Goal: Task Accomplishment & Management: Manage account settings

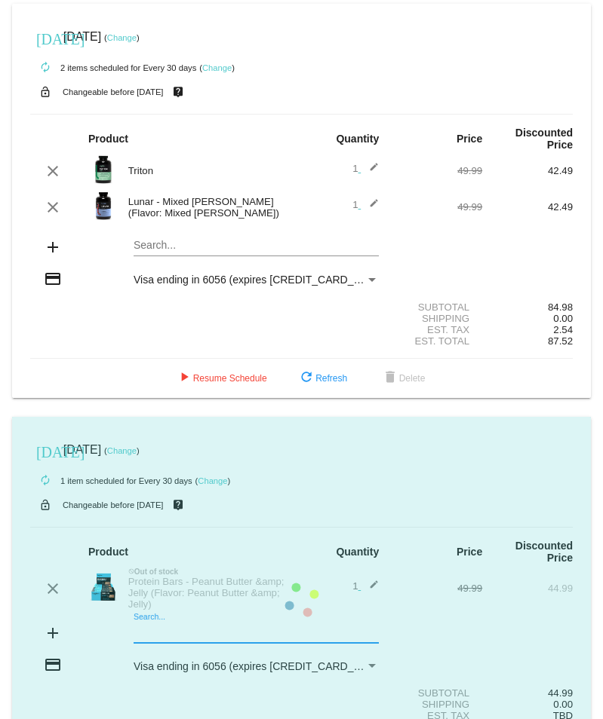
click at [170, 617] on mat-card "[DATE] [DATE] ( Change ) autorenew 1 item scheduled for Every 30 days ( Change …" at bounding box center [301, 601] width 578 height 368
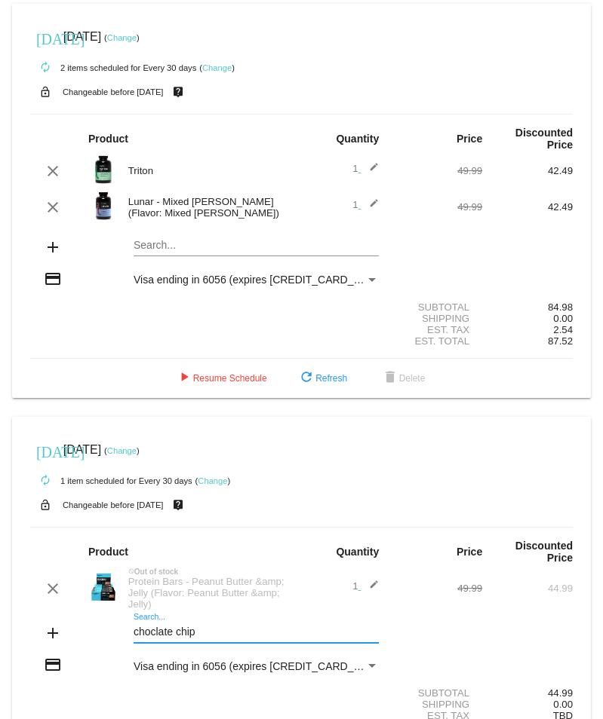
type input "choclate chip"
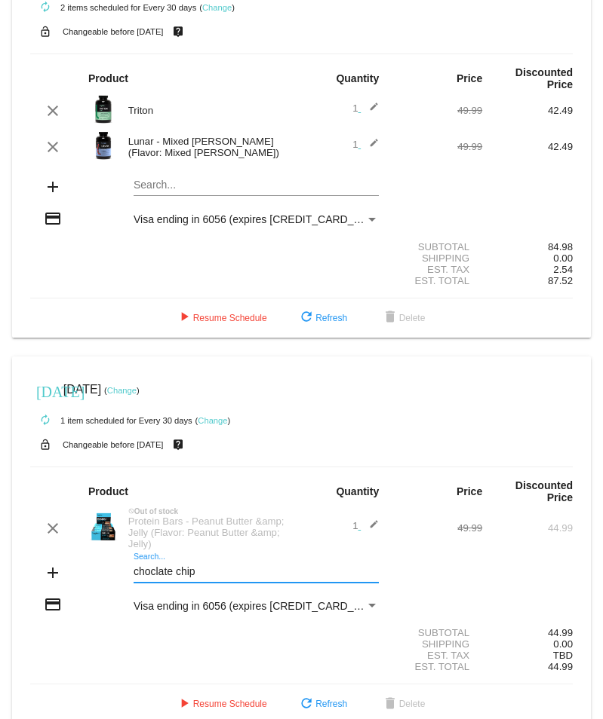
scroll to position [72, 0]
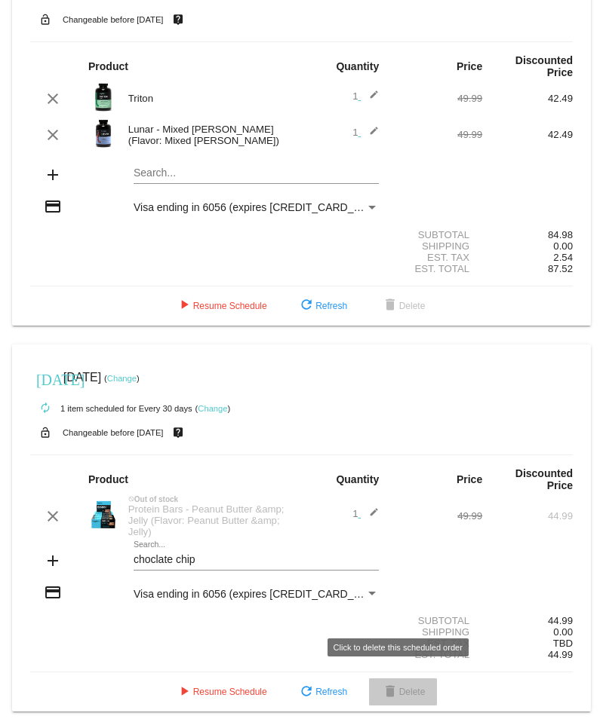
click at [406, 687] on span "delete Delete" at bounding box center [403, 692] width 44 height 11
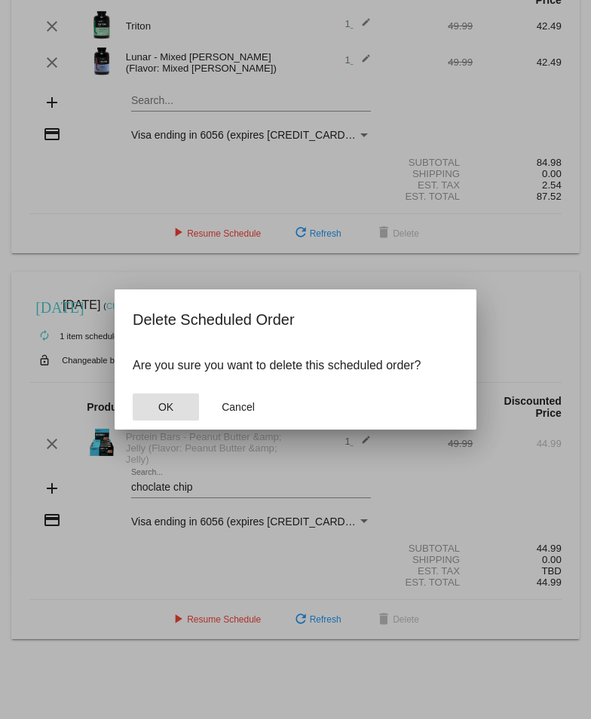
click at [159, 407] on span "OK" at bounding box center [165, 407] width 15 height 12
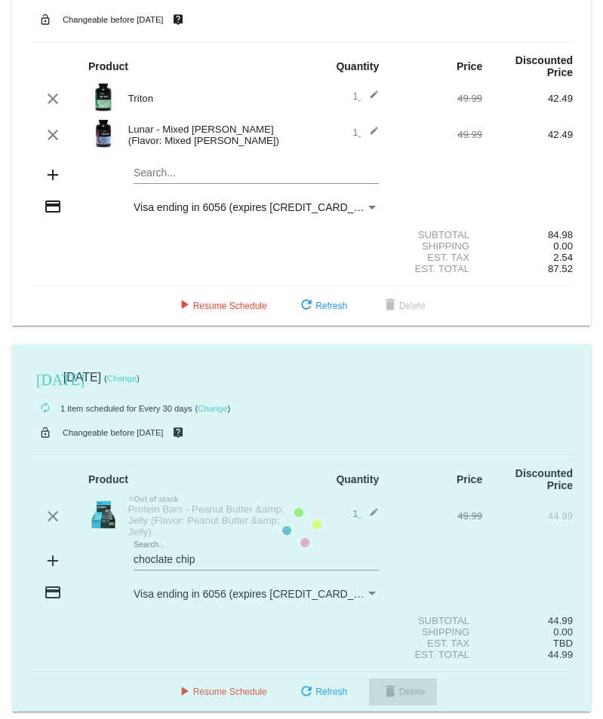
scroll to position [0, 0]
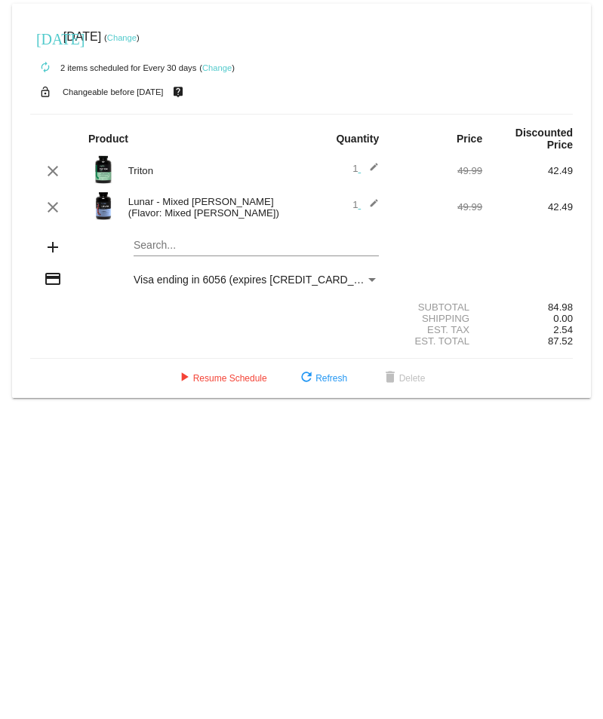
click at [49, 238] on mat-icon "add" at bounding box center [53, 247] width 18 height 18
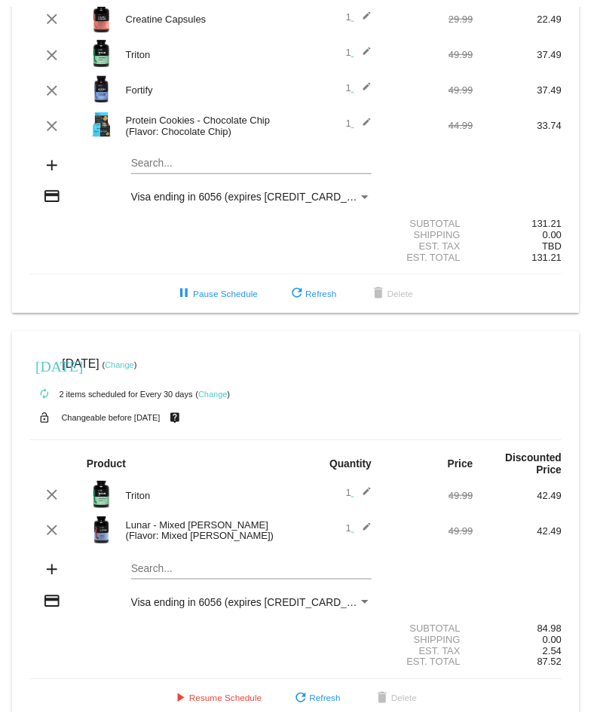
scroll to position [167, 0]
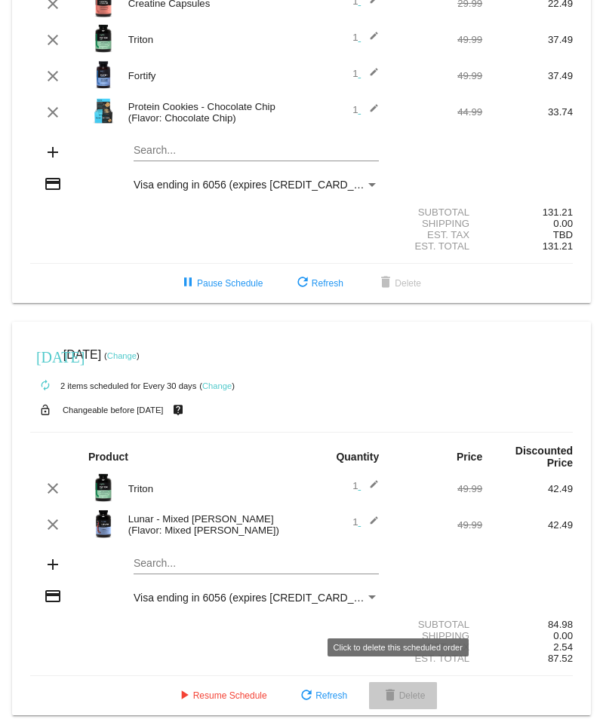
click at [401, 691] on span "delete Delete" at bounding box center [403, 696] width 44 height 11
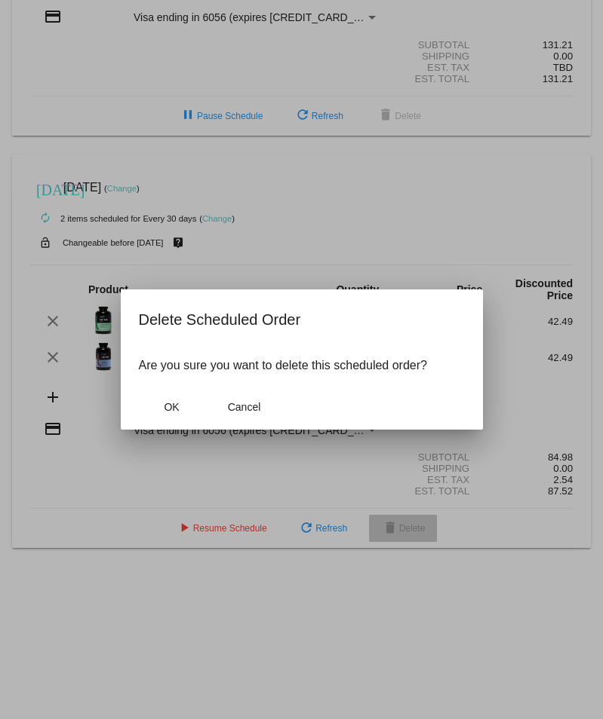
scroll to position [180, 0]
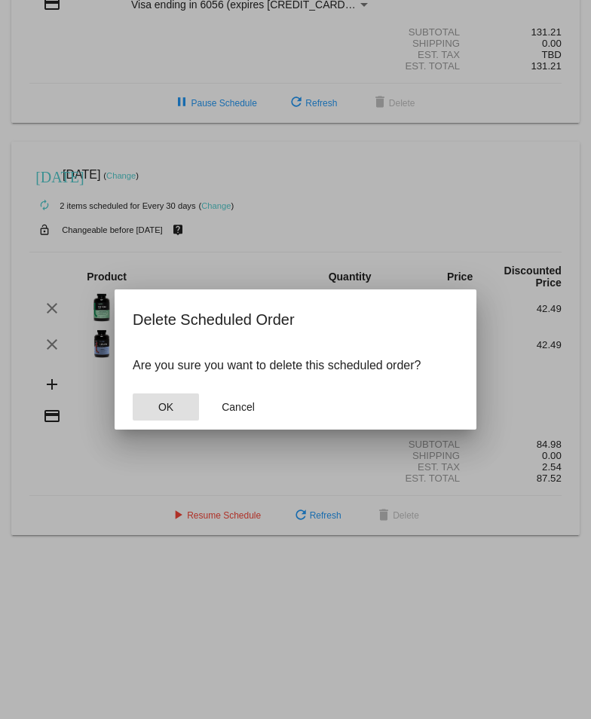
click at [164, 409] on span "OK" at bounding box center [165, 407] width 15 height 12
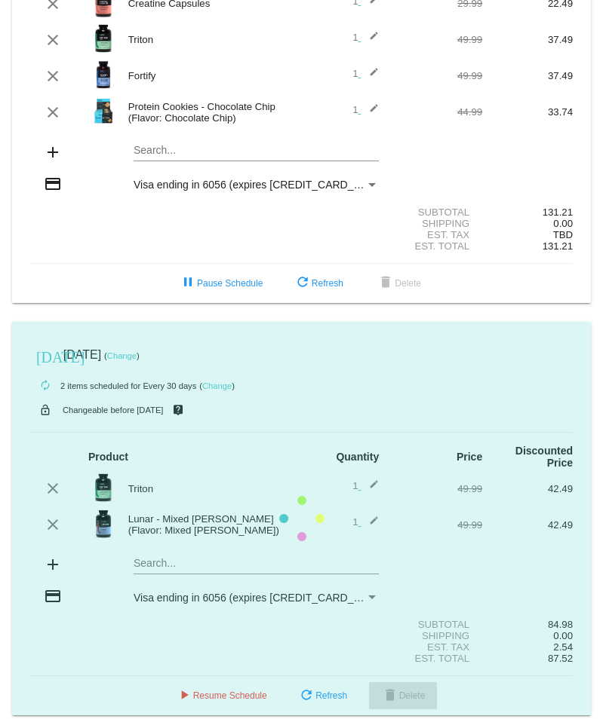
scroll to position [0, 0]
